Goal: Task Accomplishment & Management: Complete application form

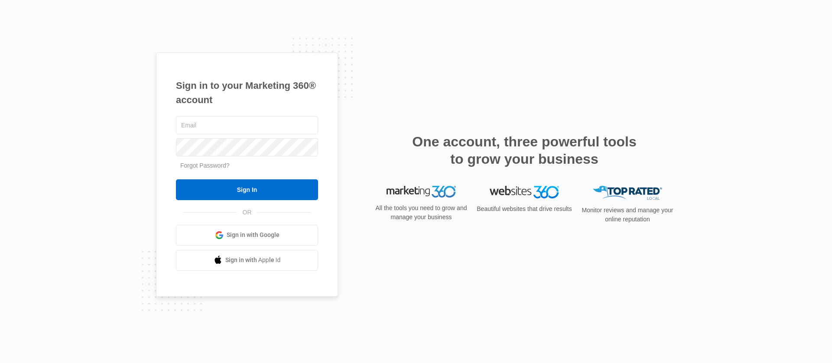
type input "[EMAIL_ADDRESS][PERSON_NAME][DOMAIN_NAME]"
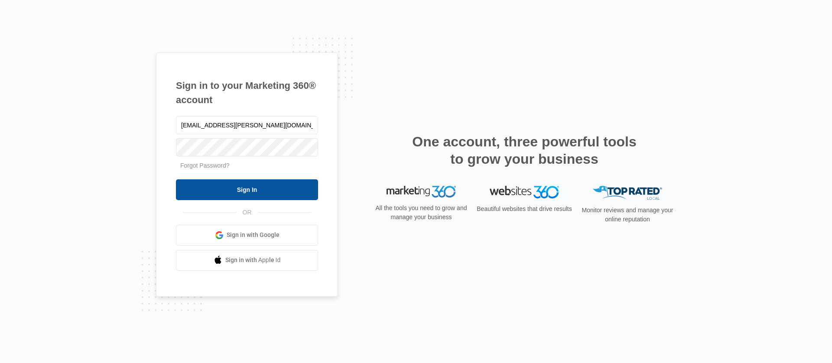
click at [216, 182] on input "Sign In" at bounding box center [247, 189] width 142 height 21
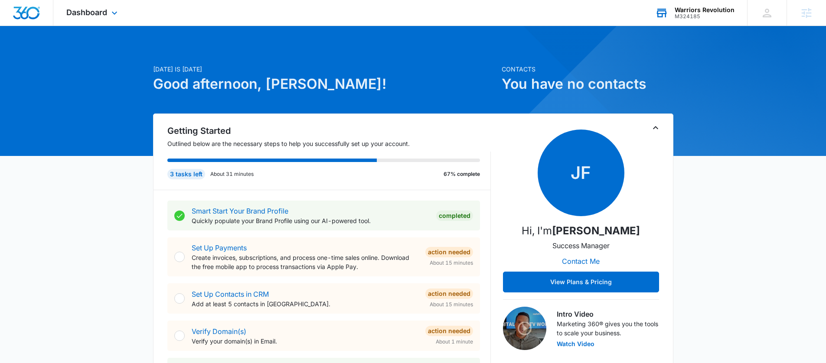
click at [710, 22] on div "Warriors Revolution M324185 Your Accounts View All" at bounding box center [694, 13] width 105 height 26
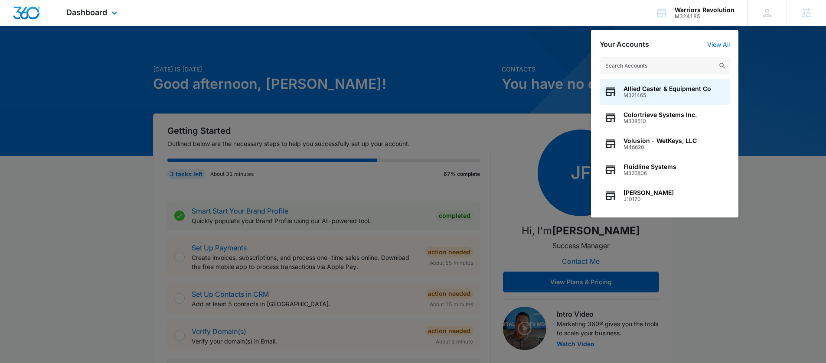
click at [59, 26] on div at bounding box center [413, 181] width 826 height 363
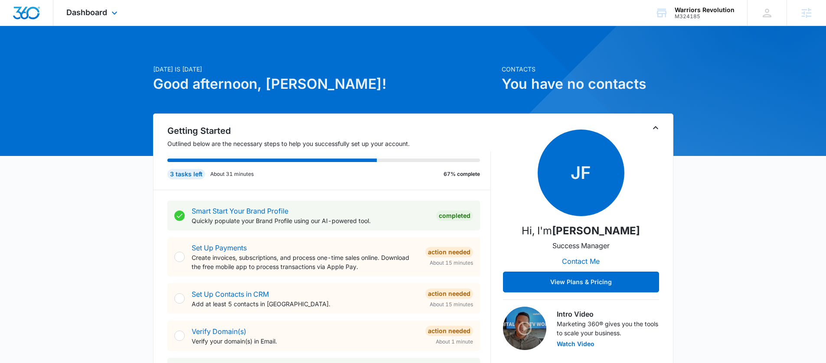
click at [62, 18] on div "Dashboard Apps Reputation Websites Forms CRM Email Social Shop Content Ads Inte…" at bounding box center [92, 13] width 79 height 26
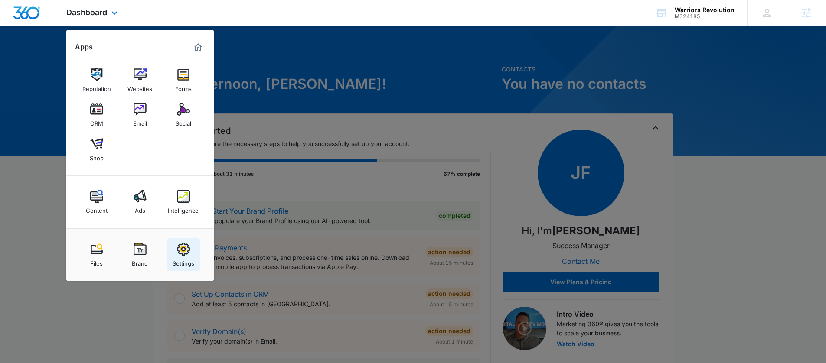
click at [176, 258] on div "Settings" at bounding box center [184, 261] width 22 height 11
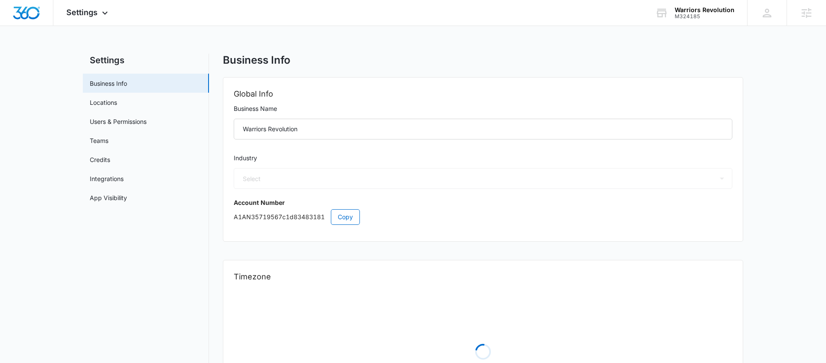
select select "52"
select select "US"
select select "America/Denver"
click at [114, 183] on link "Integrations" at bounding box center [107, 178] width 34 height 9
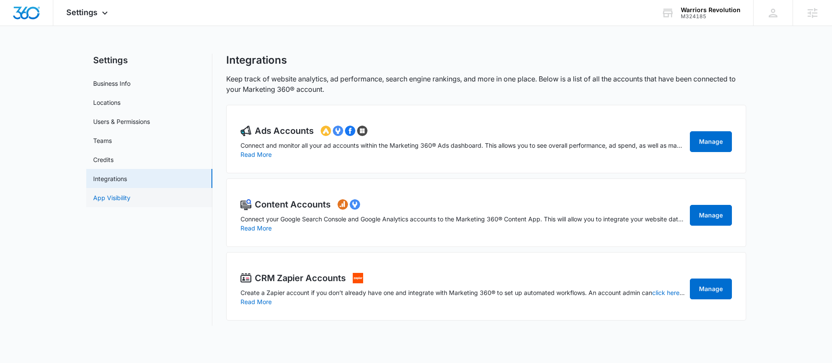
click at [114, 193] on link "App Visibility" at bounding box center [111, 197] width 37 height 9
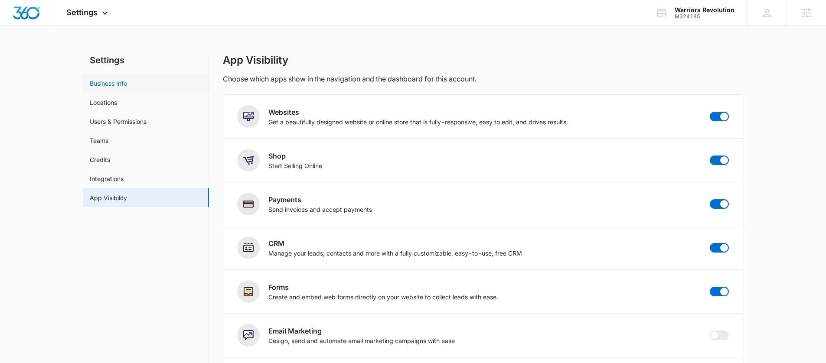
click at [101, 82] on link "Business Info" at bounding box center [108, 83] width 37 height 9
select select "52"
select select "US"
select select "America/Denver"
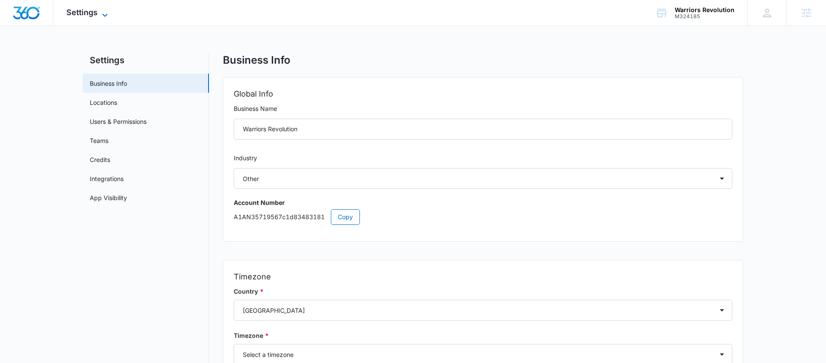
click at [79, 13] on span "Settings" at bounding box center [81, 12] width 31 height 9
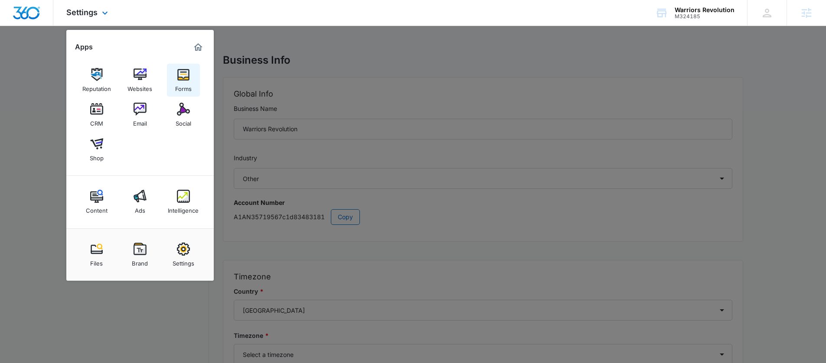
click at [182, 80] on img at bounding box center [183, 74] width 13 height 13
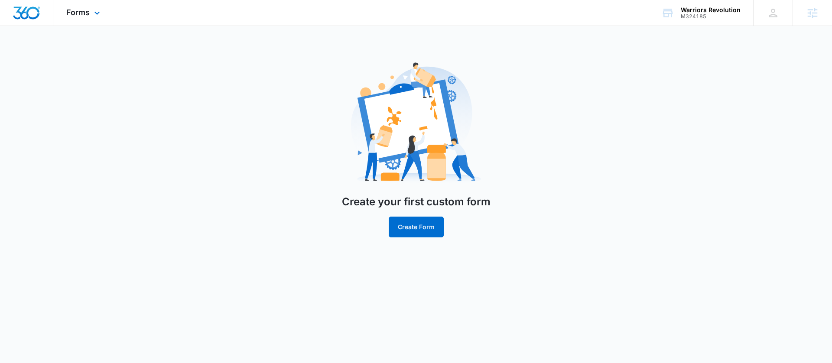
click at [105, 14] on div "Forms Apps Reputation Websites Forms CRM Email Social Shop Content Ads Intellig…" at bounding box center [84, 13] width 62 height 26
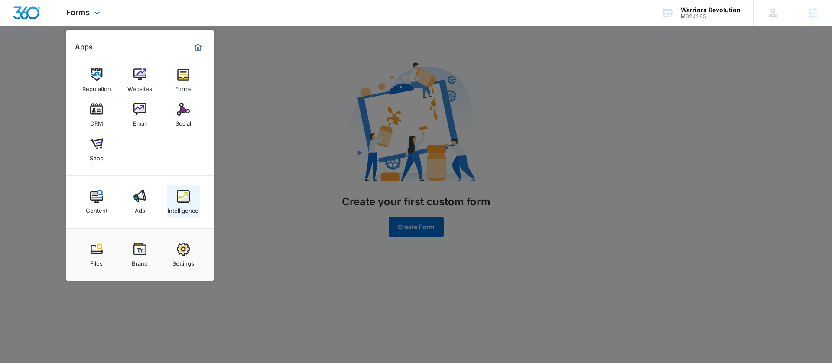
click at [177, 188] on link "Intelligence" at bounding box center [183, 202] width 33 height 33
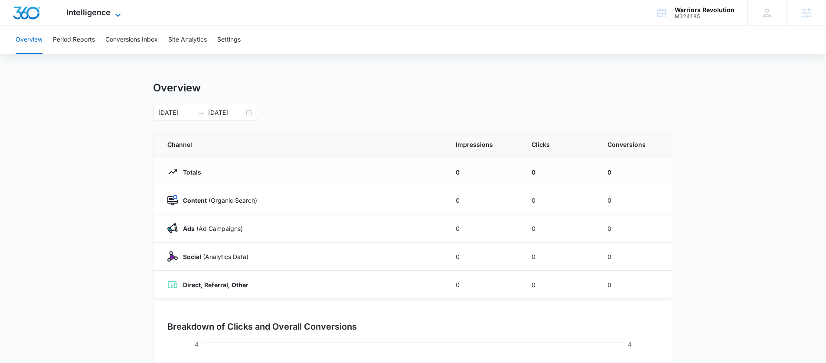
click at [105, 15] on span "Intelligence" at bounding box center [88, 12] width 44 height 9
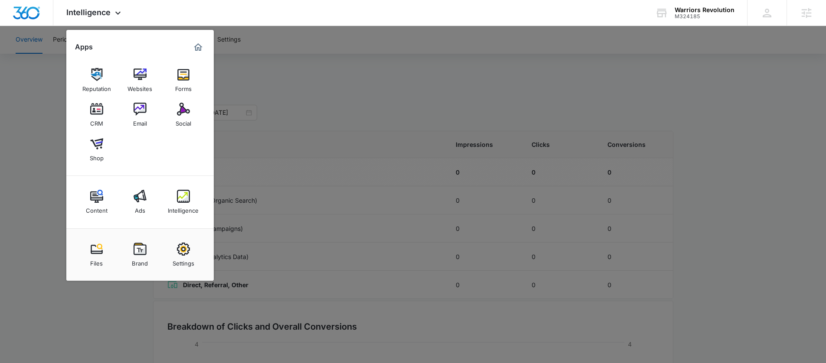
click at [50, 210] on div at bounding box center [413, 181] width 826 height 363
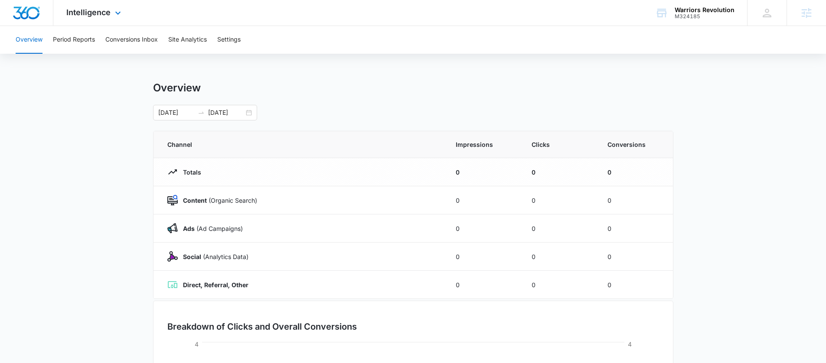
click at [91, 5] on div "Intelligence Apps Reputation Websites Forms CRM Email Social Shop Content Ads I…" at bounding box center [94, 13] width 83 height 26
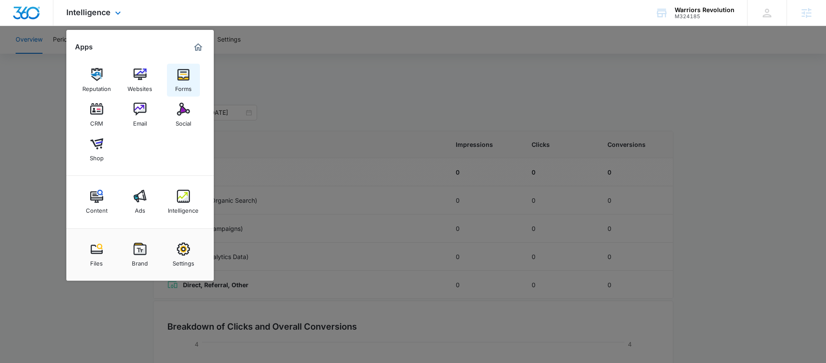
click at [177, 82] on div "Forms" at bounding box center [183, 86] width 16 height 11
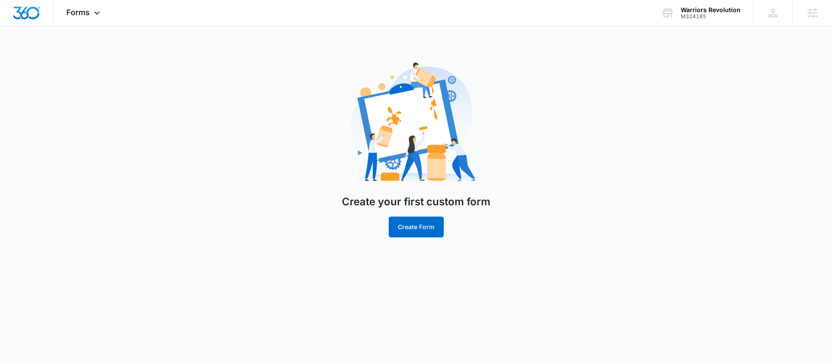
click at [179, 80] on main "Create your first custom form Create Form" at bounding box center [416, 151] width 832 height 194
click at [392, 219] on button "Create Form" at bounding box center [416, 227] width 55 height 21
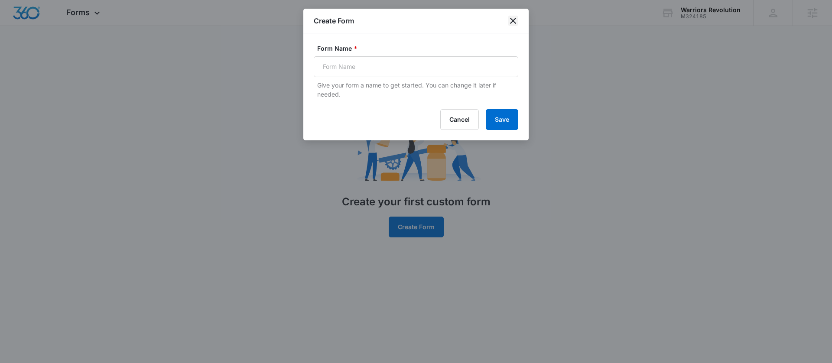
click at [505, 19] on div "Create Form" at bounding box center [415, 21] width 225 height 25
click at [508, 18] on icon "close" at bounding box center [513, 21] width 10 height 10
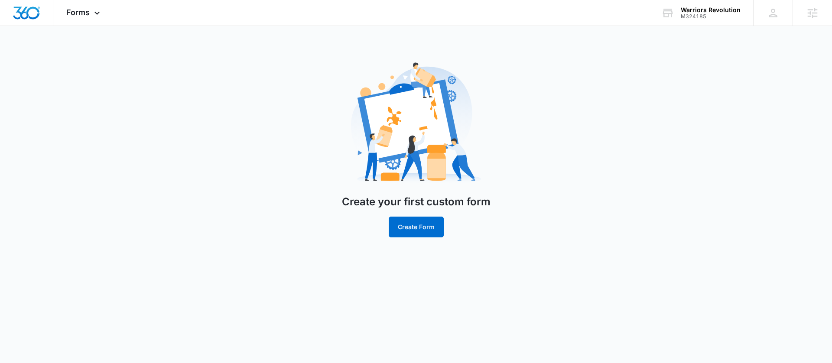
click at [301, 130] on div "Create your first custom form Create Form" at bounding box center [416, 151] width 347 height 194
